Goal: Navigation & Orientation: Find specific page/section

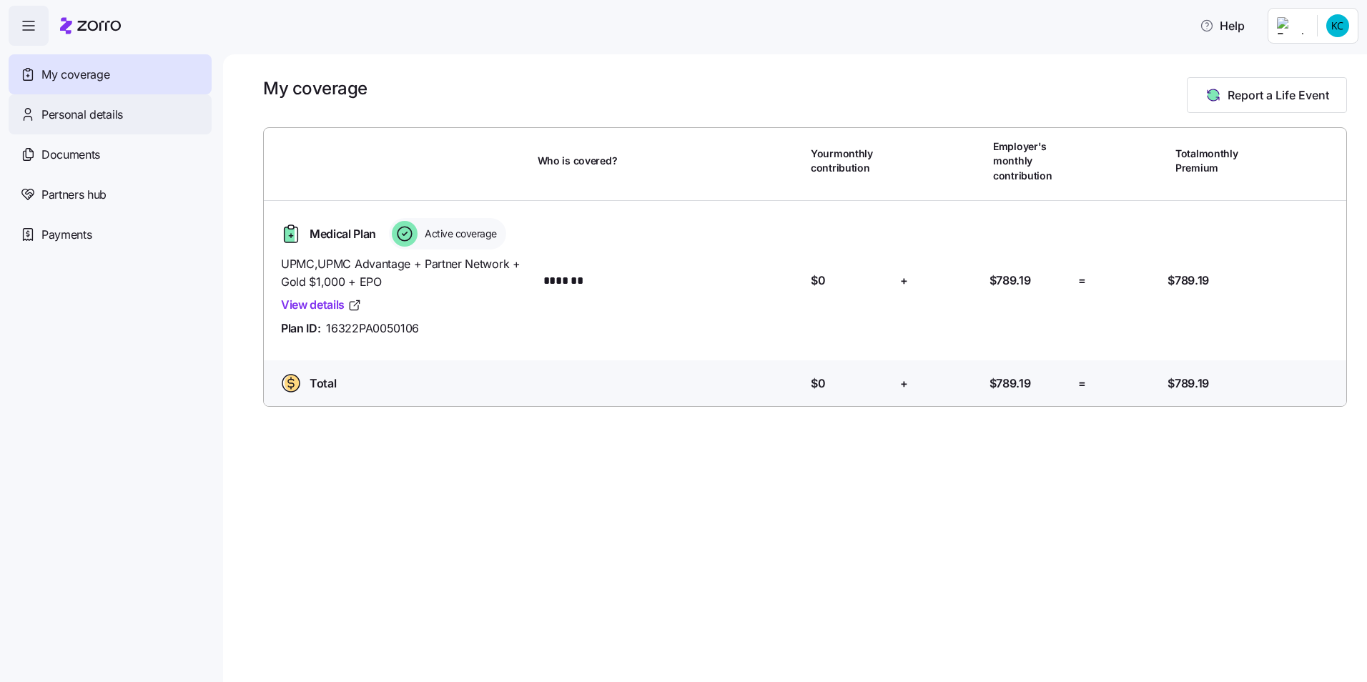
click at [111, 115] on span "Personal details" at bounding box center [81, 115] width 81 height 18
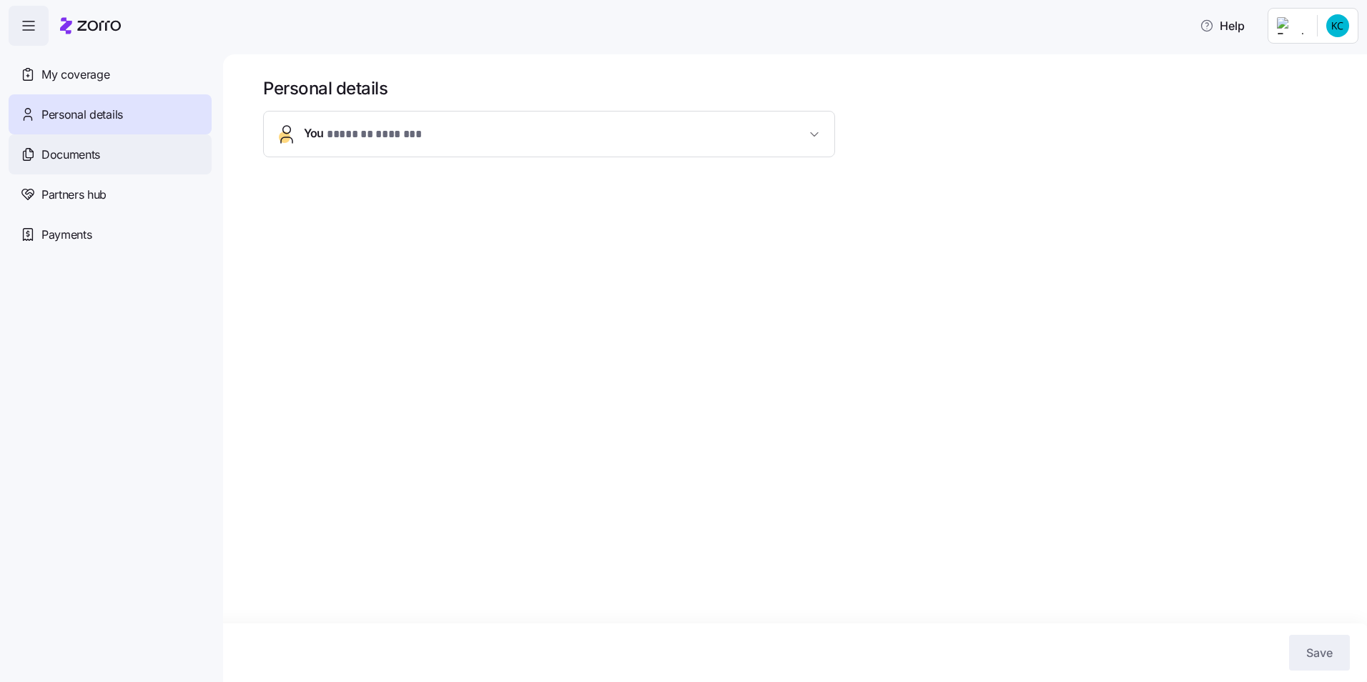
click at [107, 155] on div "Documents" at bounding box center [110, 154] width 203 height 40
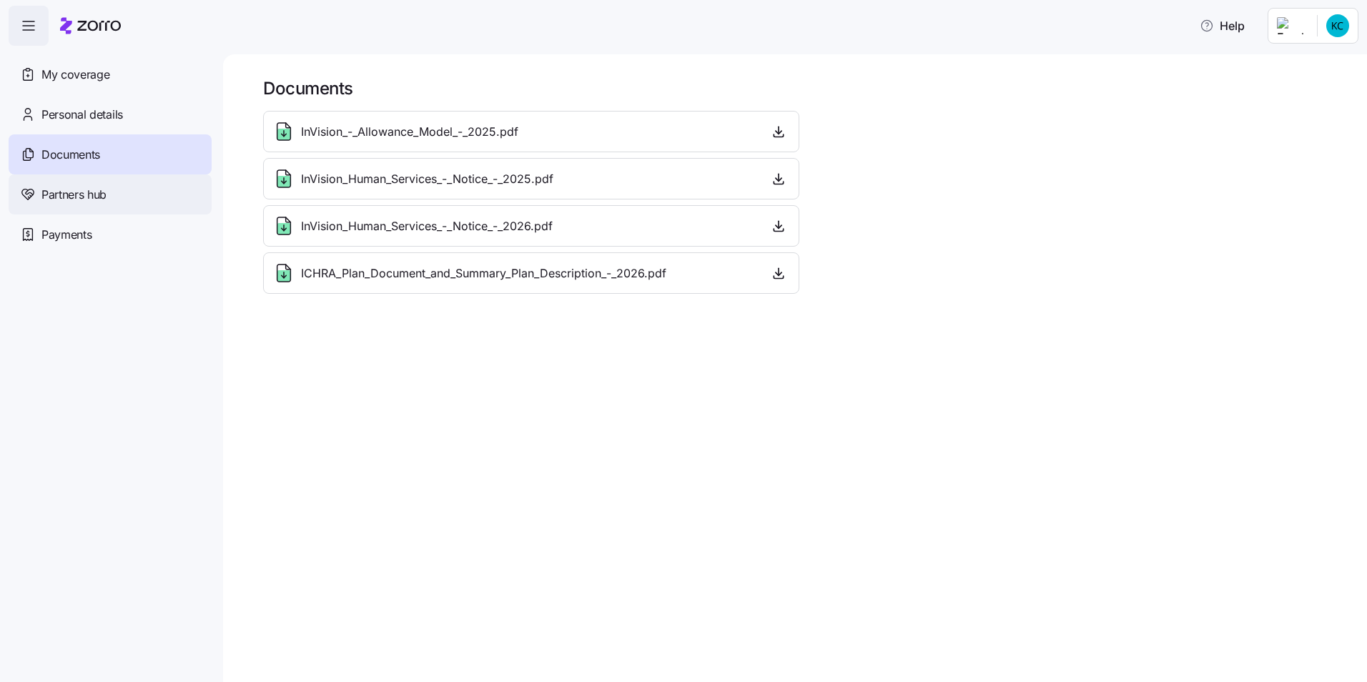
click at [97, 198] on span "Partners hub" at bounding box center [73, 195] width 65 height 18
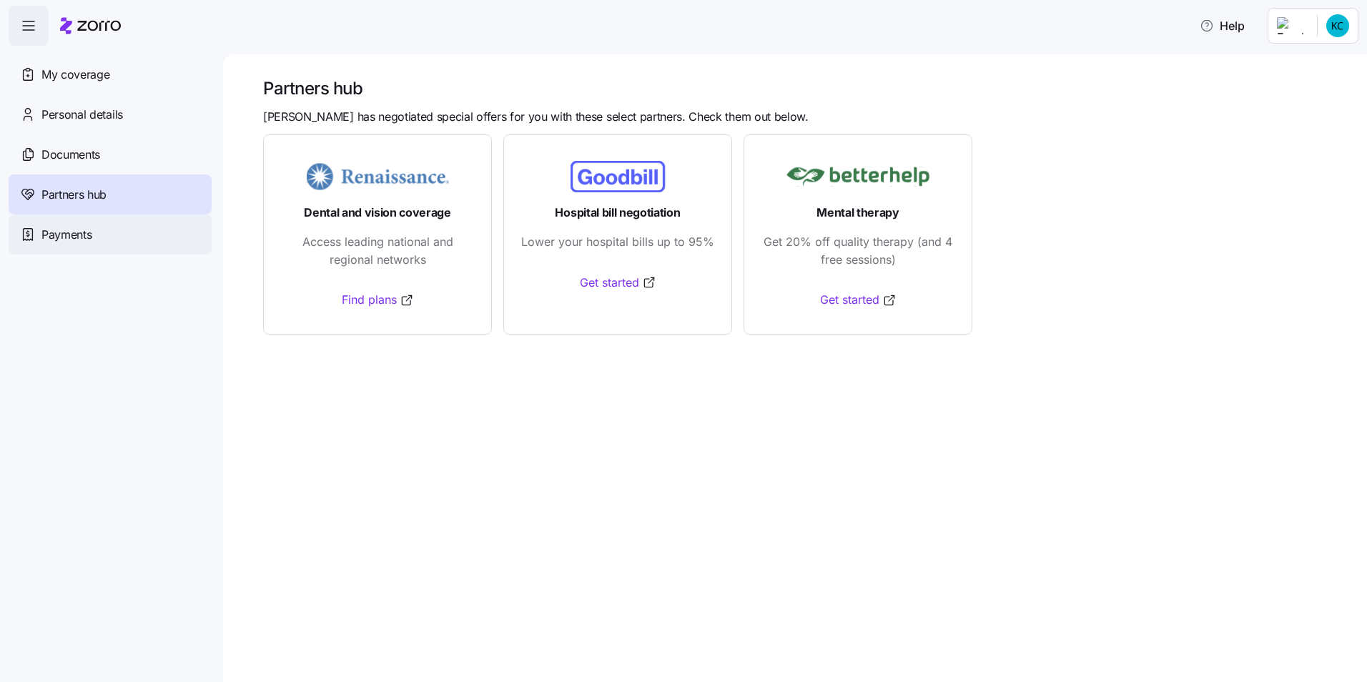
click at [66, 229] on span "Payments" at bounding box center [66, 235] width 50 height 18
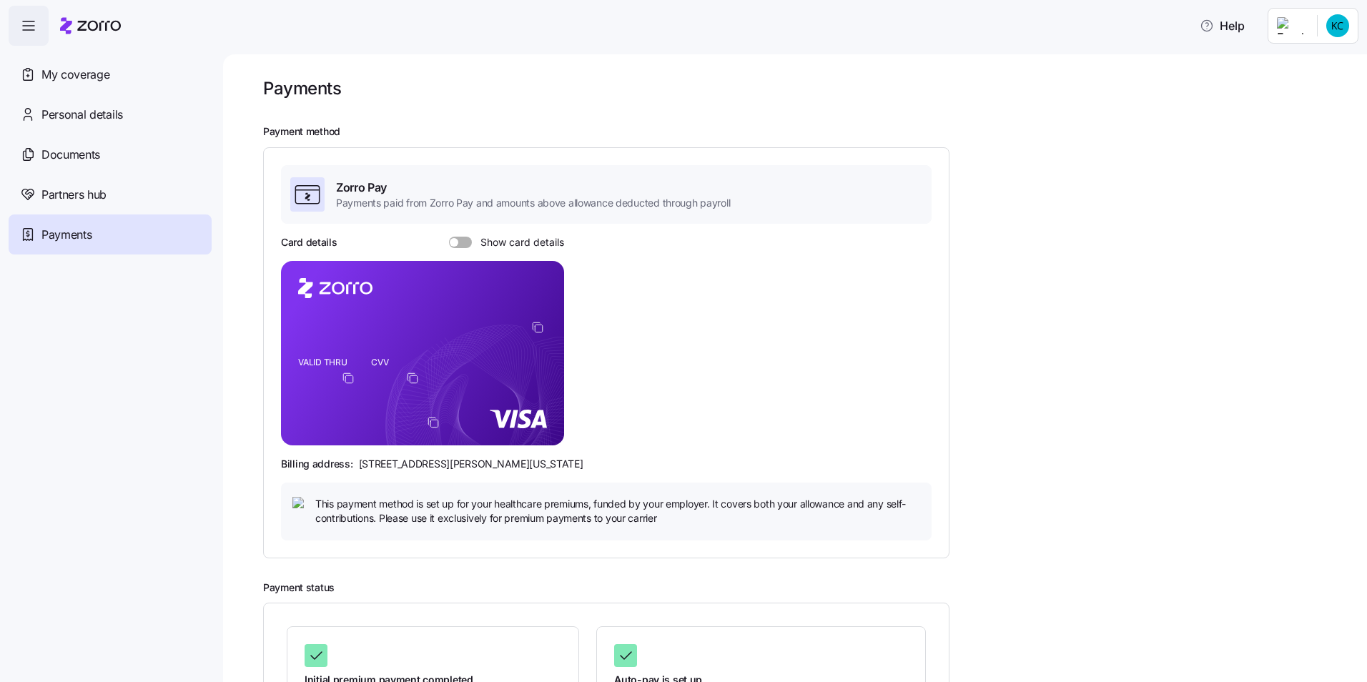
click at [25, 21] on icon "button" at bounding box center [28, 25] width 17 height 17
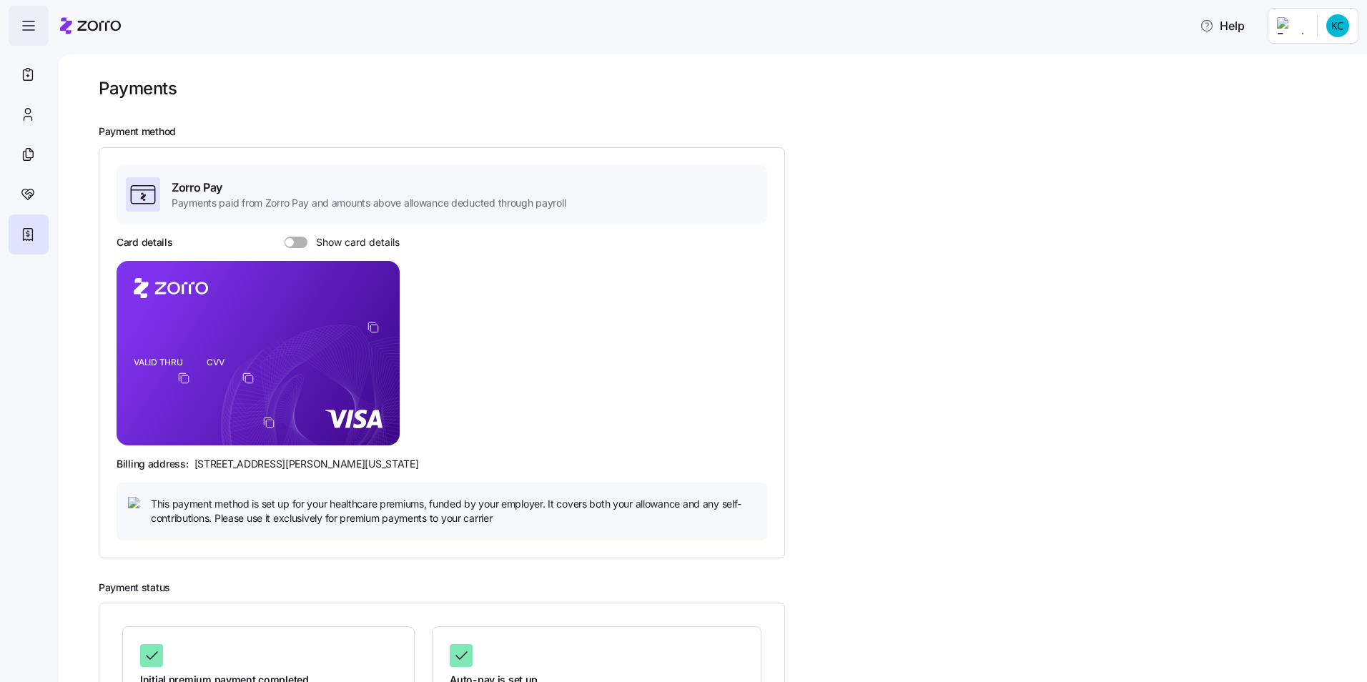
click at [25, 21] on icon "button" at bounding box center [28, 25] width 17 height 17
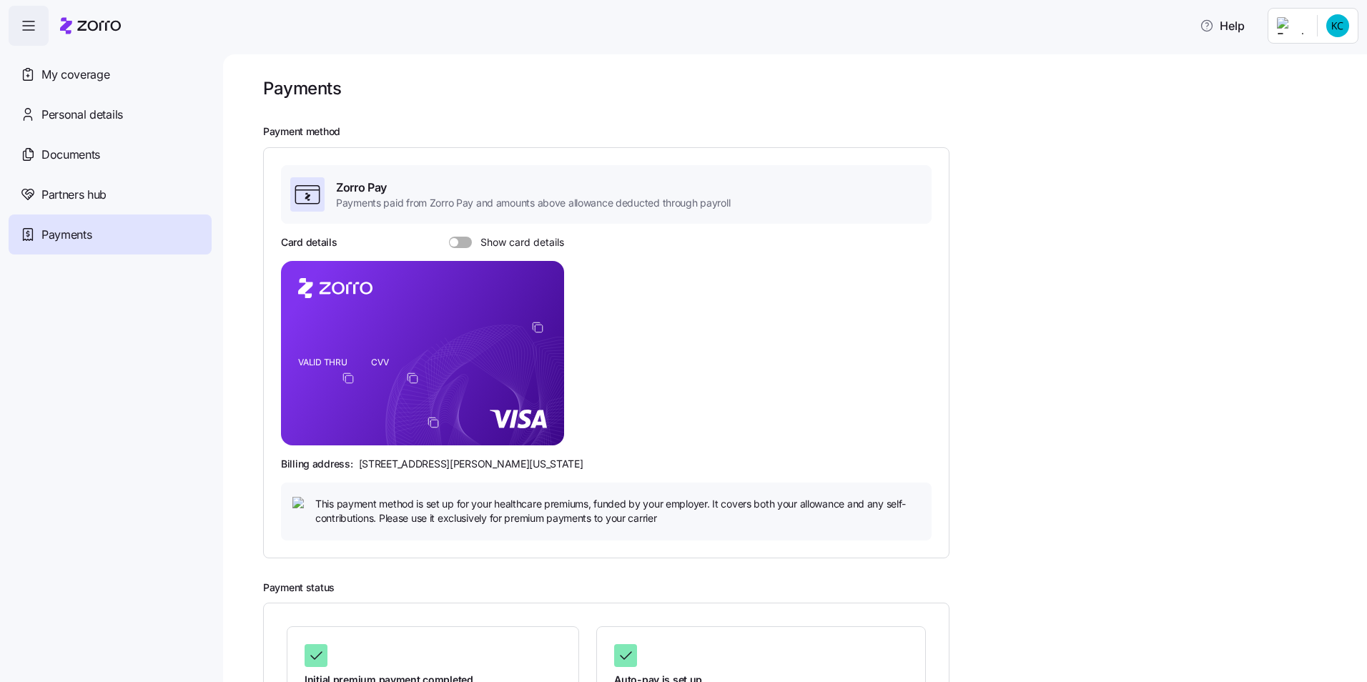
click at [25, 21] on icon "button" at bounding box center [28, 25] width 17 height 17
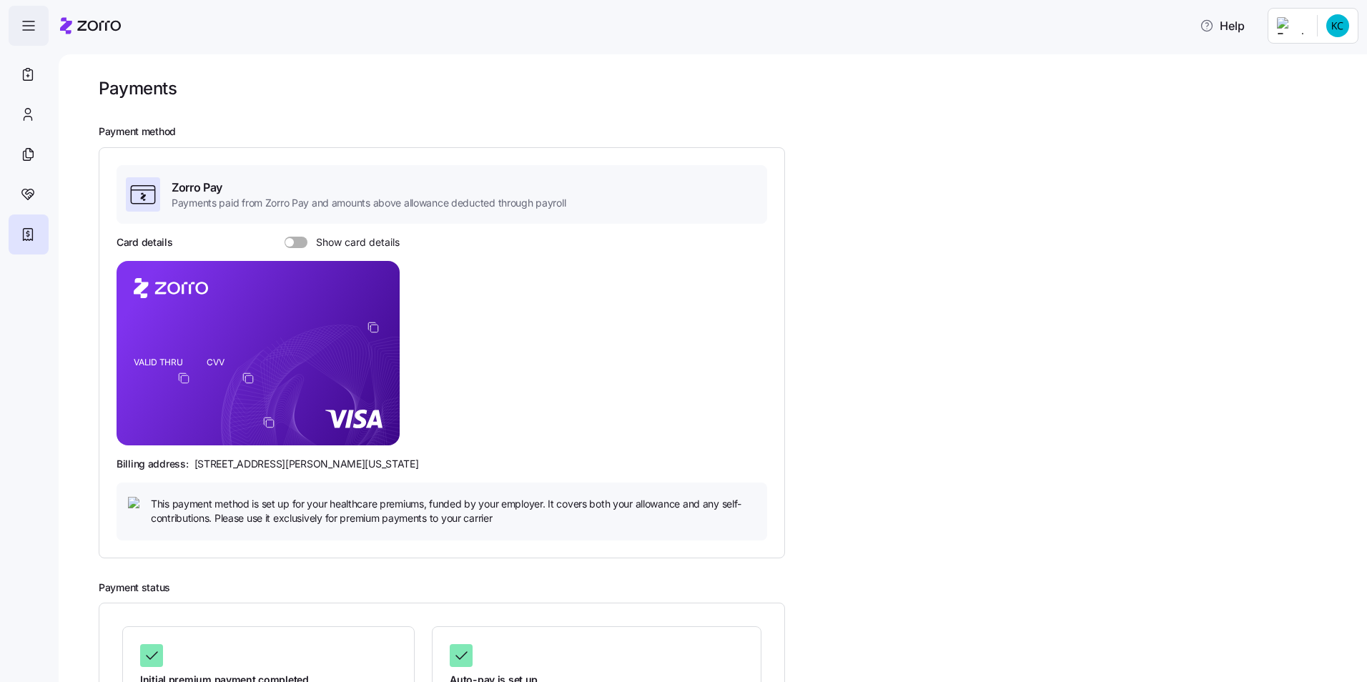
click at [25, 21] on icon "button" at bounding box center [28, 25] width 17 height 17
